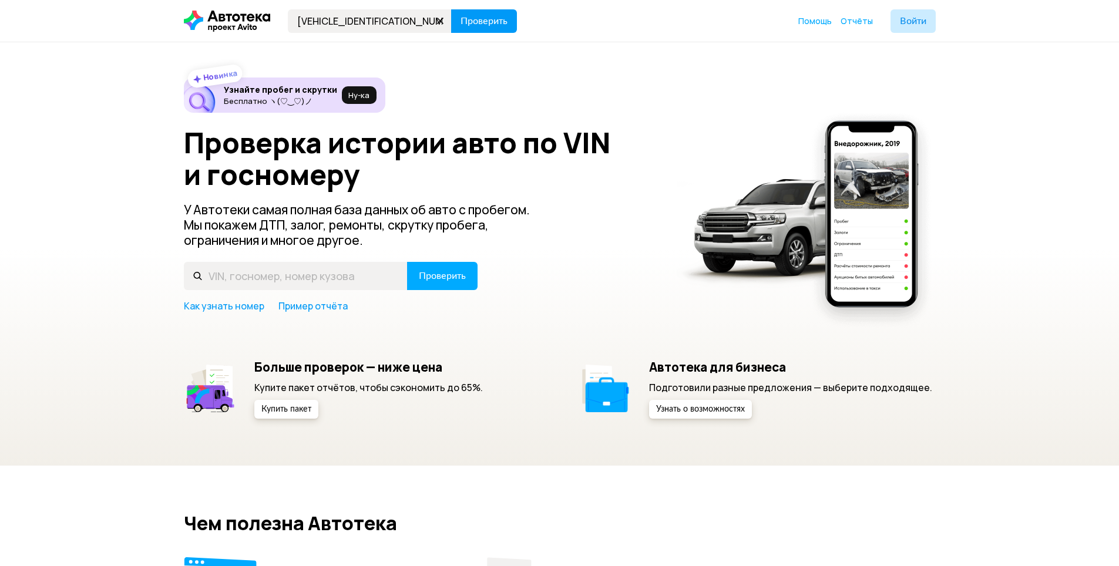
type input "[VEHICLE_IDENTIFICATION_NUMBER]"
click at [473, 23] on span "Проверить" at bounding box center [483, 20] width 47 height 9
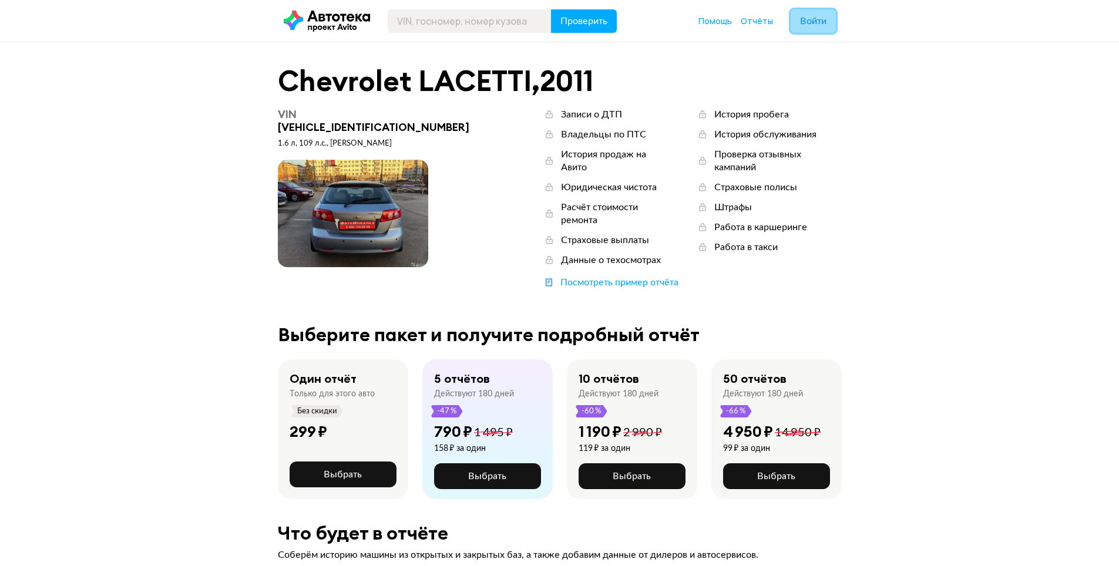
click at [812, 28] on button "Войти" at bounding box center [812, 20] width 45 height 23
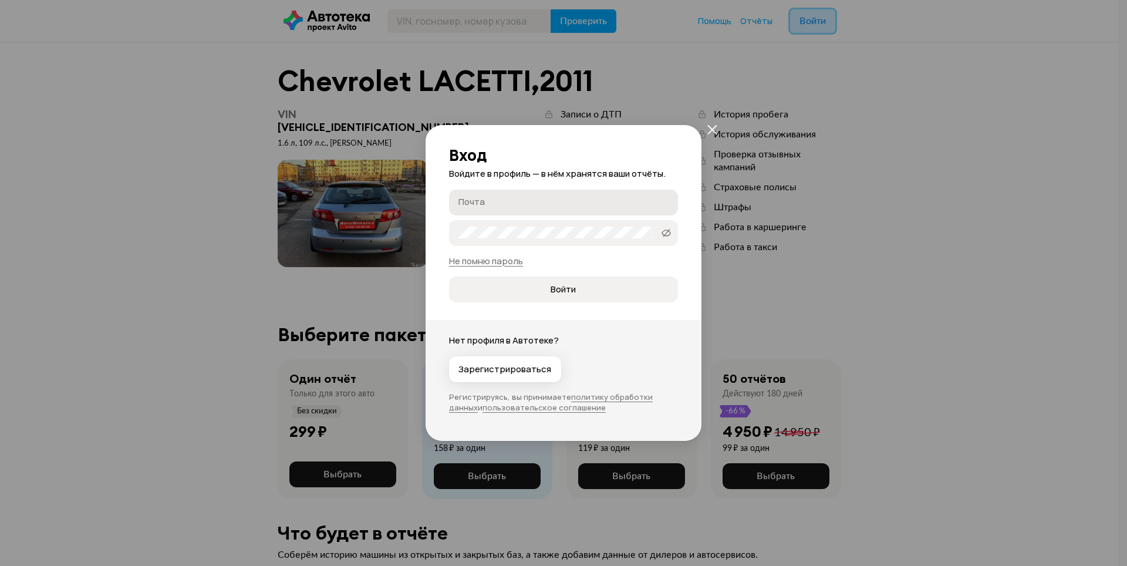
click at [510, 192] on label "Почта" at bounding box center [563, 203] width 229 height 26
click at [510, 196] on input "Почта" at bounding box center [566, 202] width 214 height 12
click at [510, 197] on input "Почта" at bounding box center [566, 202] width 214 height 12
click at [713, 128] on icon "закрыть" at bounding box center [712, 129] width 9 height 9
